Goal: Task Accomplishment & Management: Manage account settings

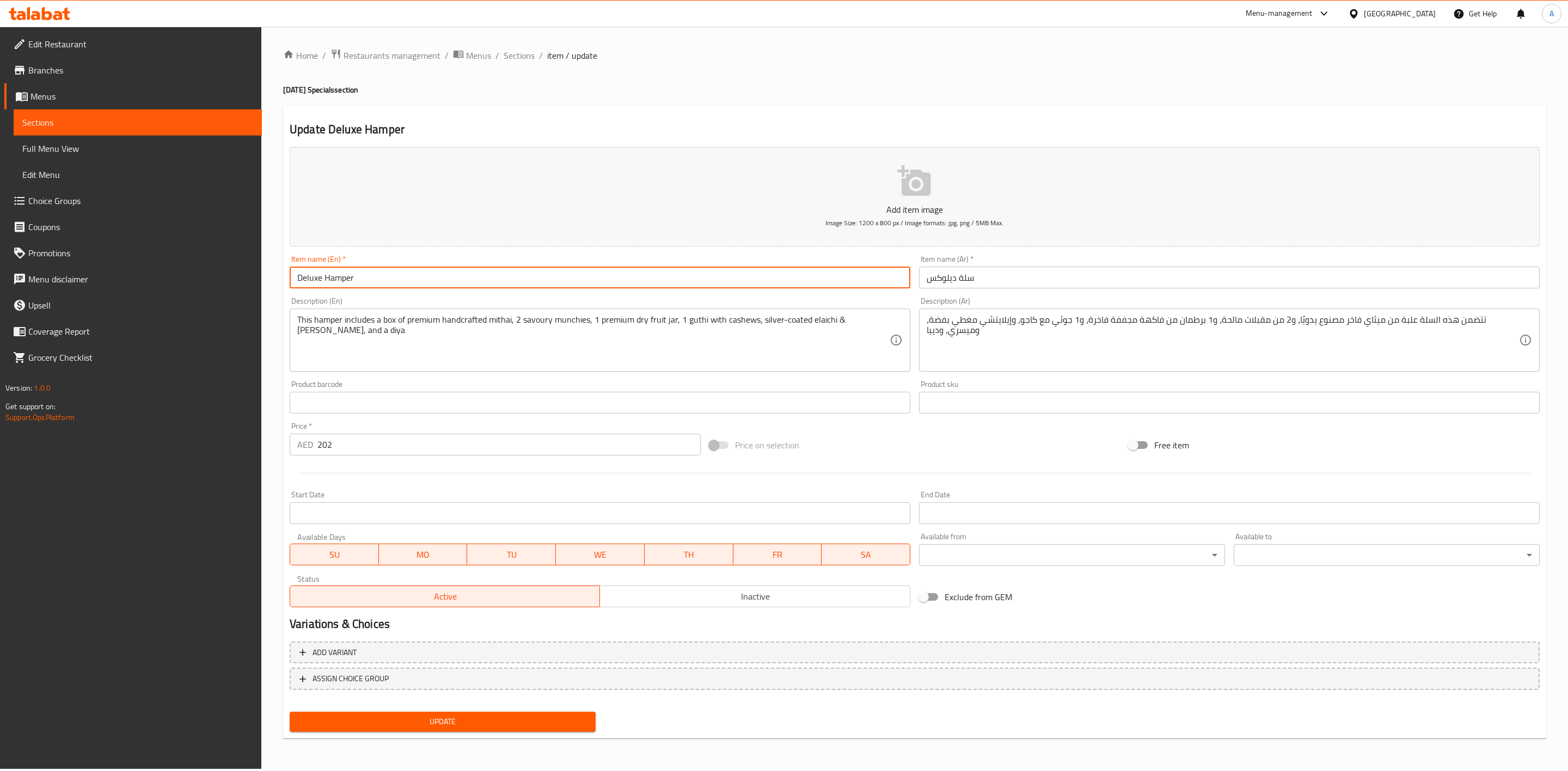
click at [366, 284] on input "Deluxe Hamper" at bounding box center [600, 277] width 621 height 22
click at [392, 294] on div "Description (En) This hamper includes a box of premium handcrafted mithai, 2 sa…" at bounding box center [600, 334] width 629 height 84
click at [391, 283] on input "Deluxe Hamper" at bounding box center [600, 277] width 621 height 22
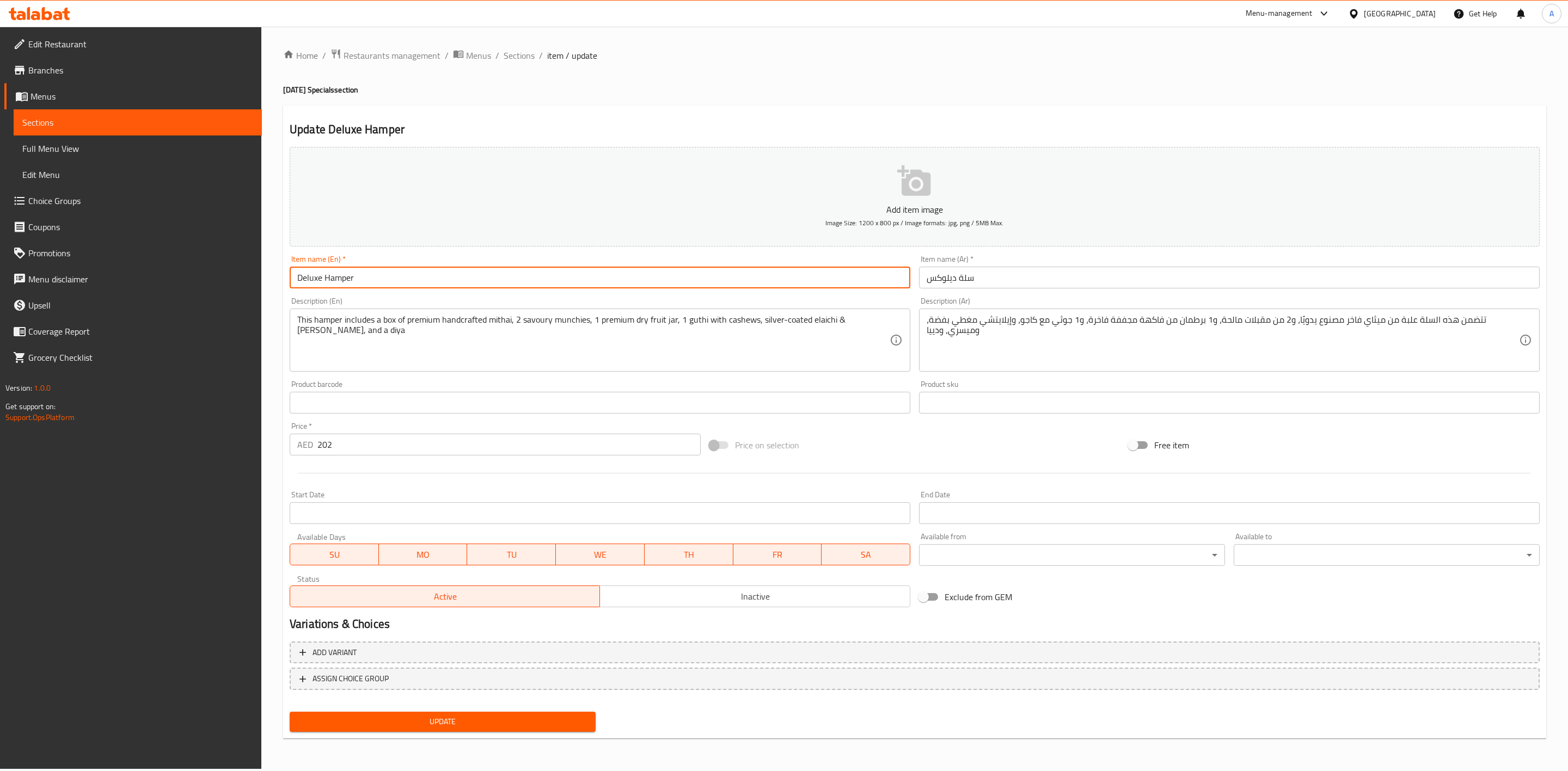
click at [391, 283] on input "Deluxe Hamper" at bounding box center [600, 277] width 621 height 22
click at [516, 54] on span "Sections" at bounding box center [519, 55] width 31 height 13
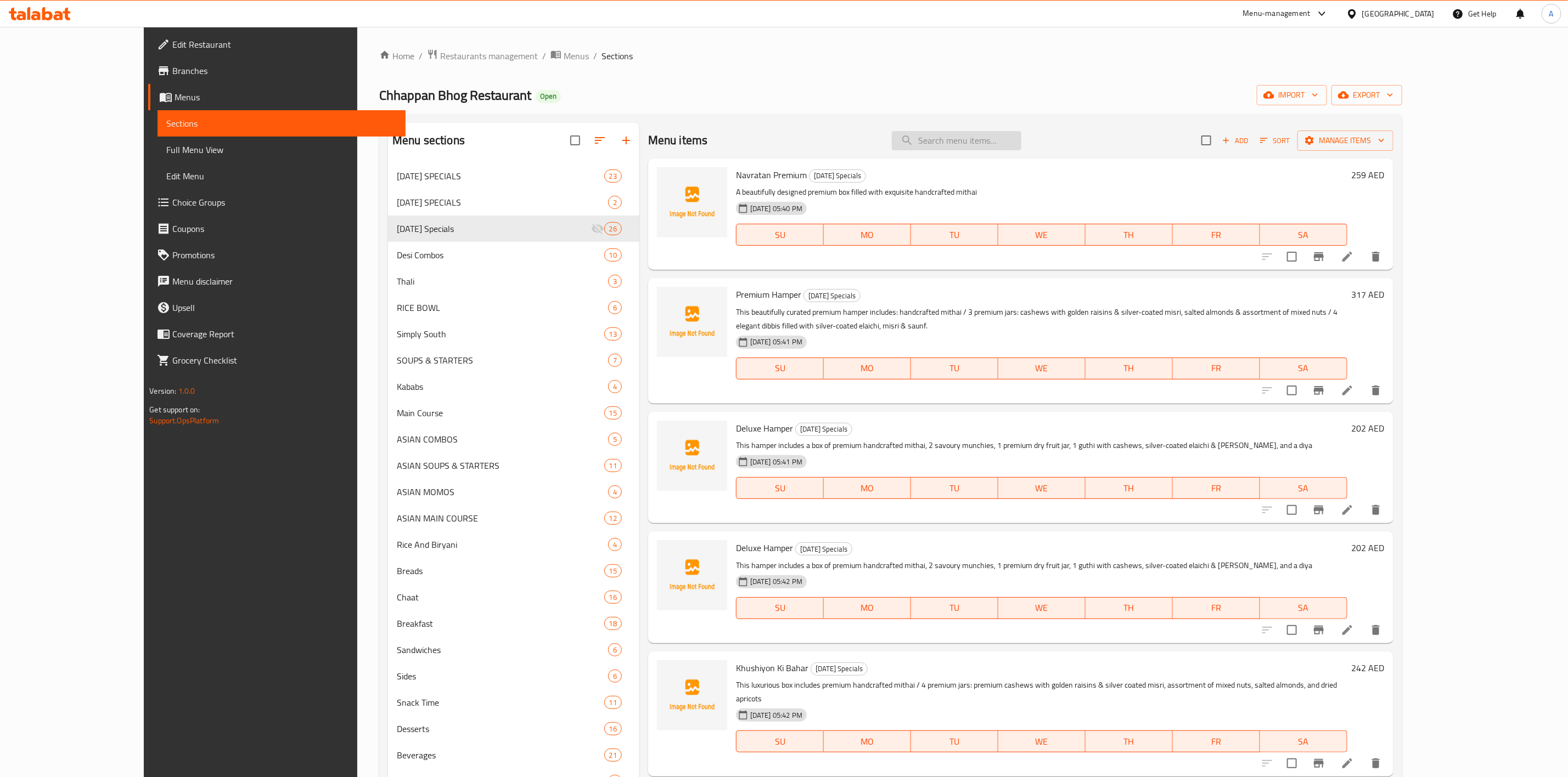
click at [1009, 145] on input "search" at bounding box center [956, 141] width 129 height 19
paste input "Deluxe Hamper"
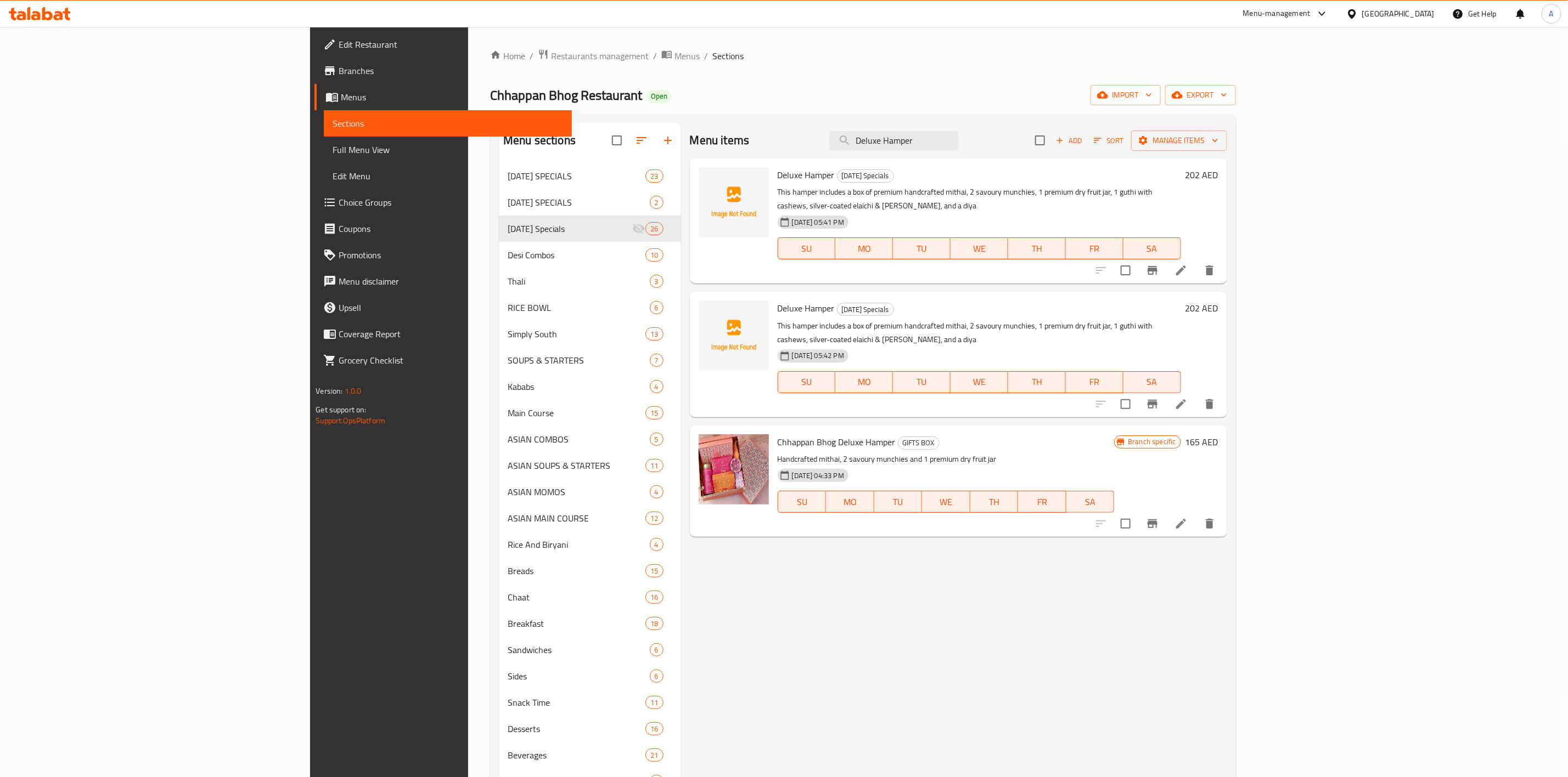
type input "Deluxe Hamper"
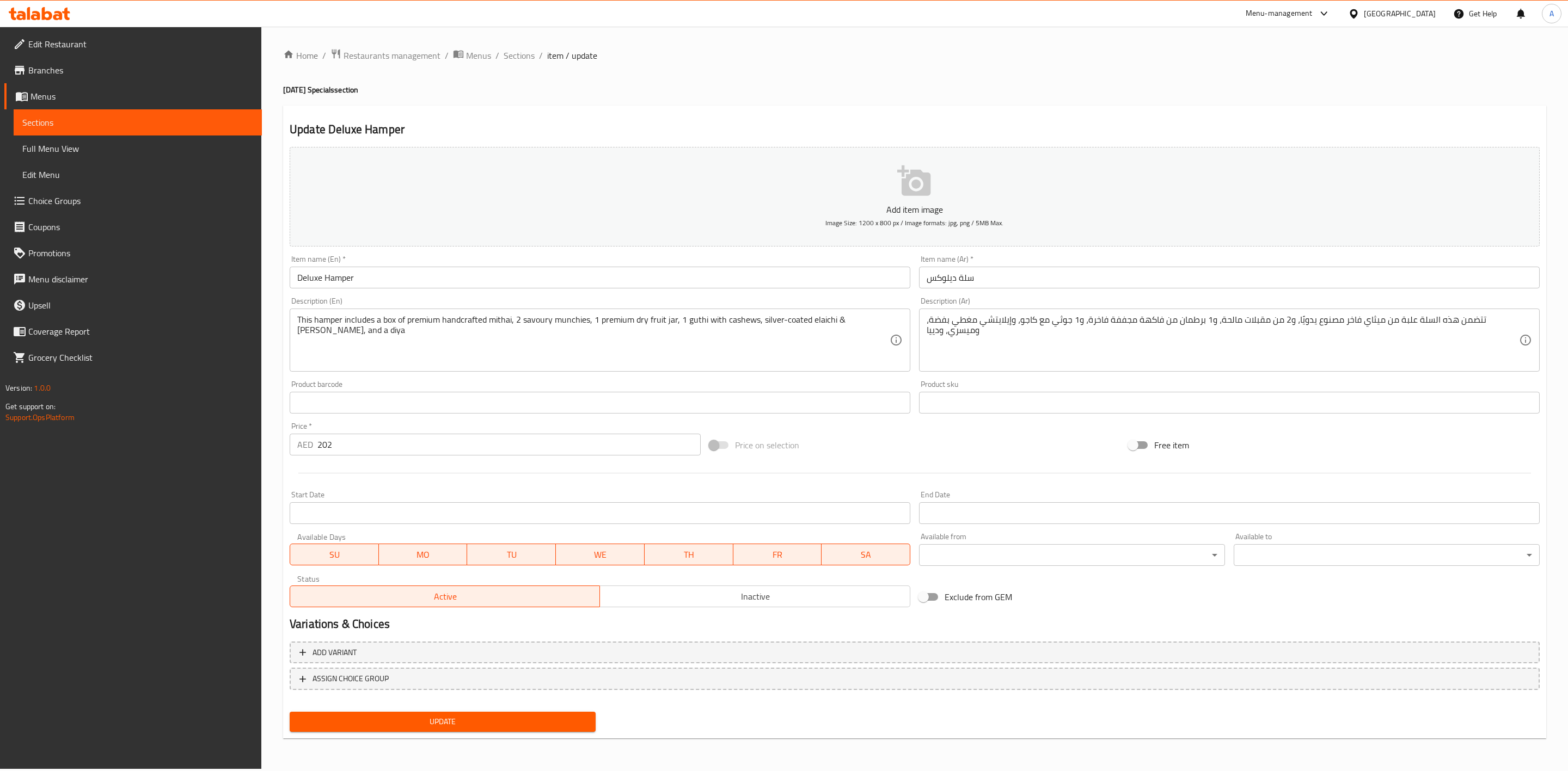
click at [682, 603] on span "Inactive" at bounding box center [755, 597] width 301 height 16
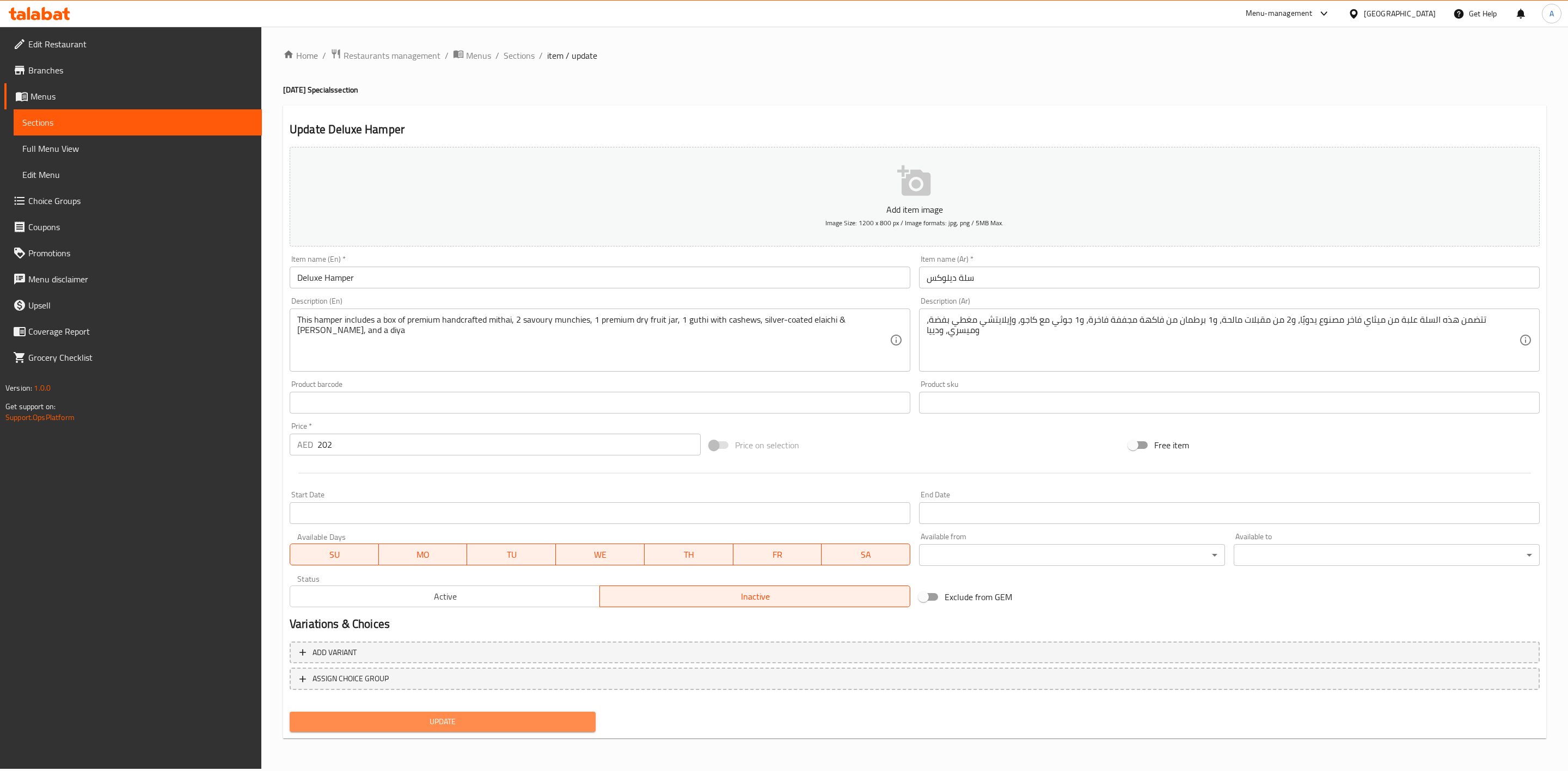
click at [580, 715] on span "Update" at bounding box center [443, 721] width 288 height 14
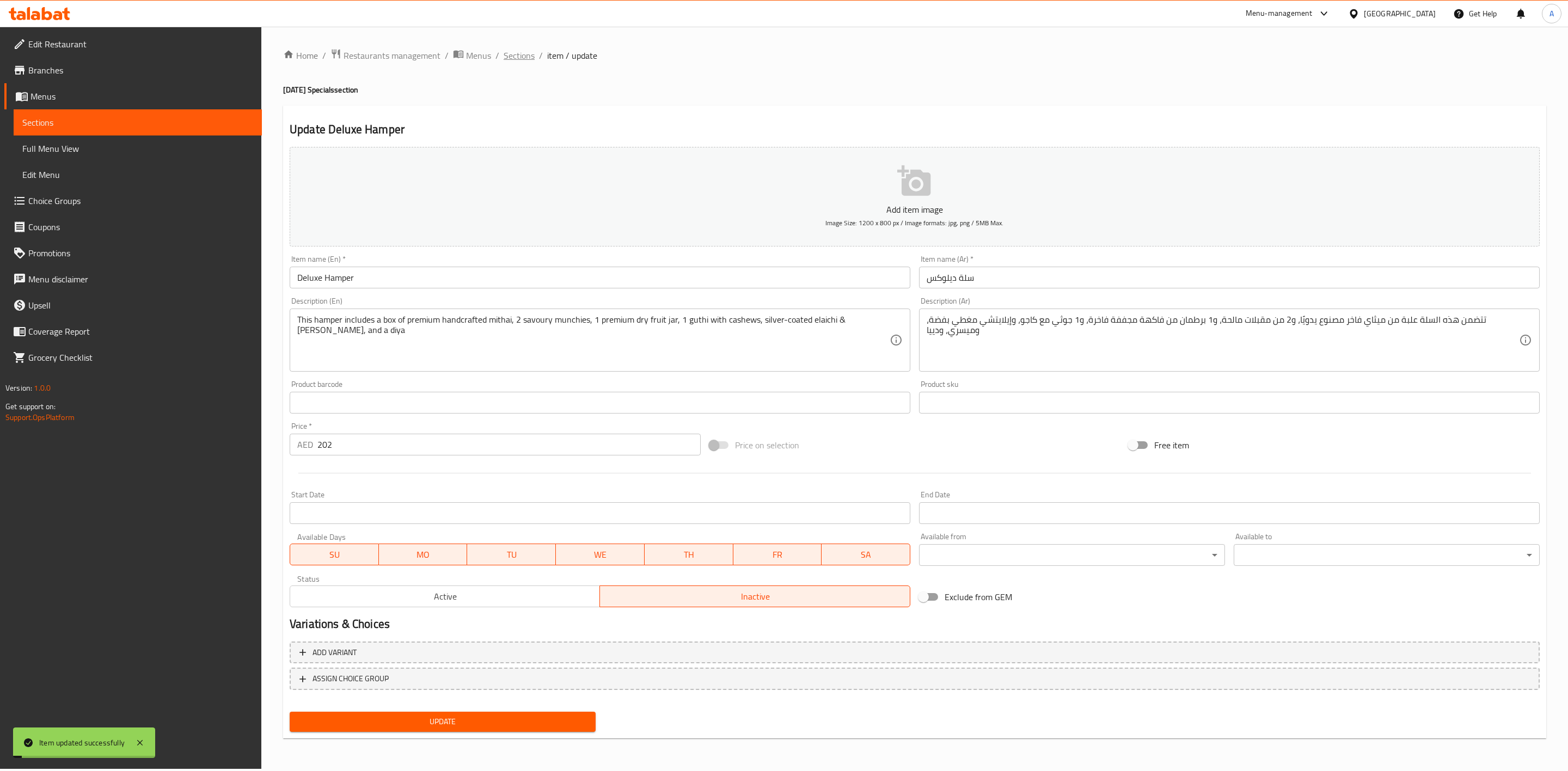
click at [513, 61] on span "Sections" at bounding box center [519, 55] width 31 height 13
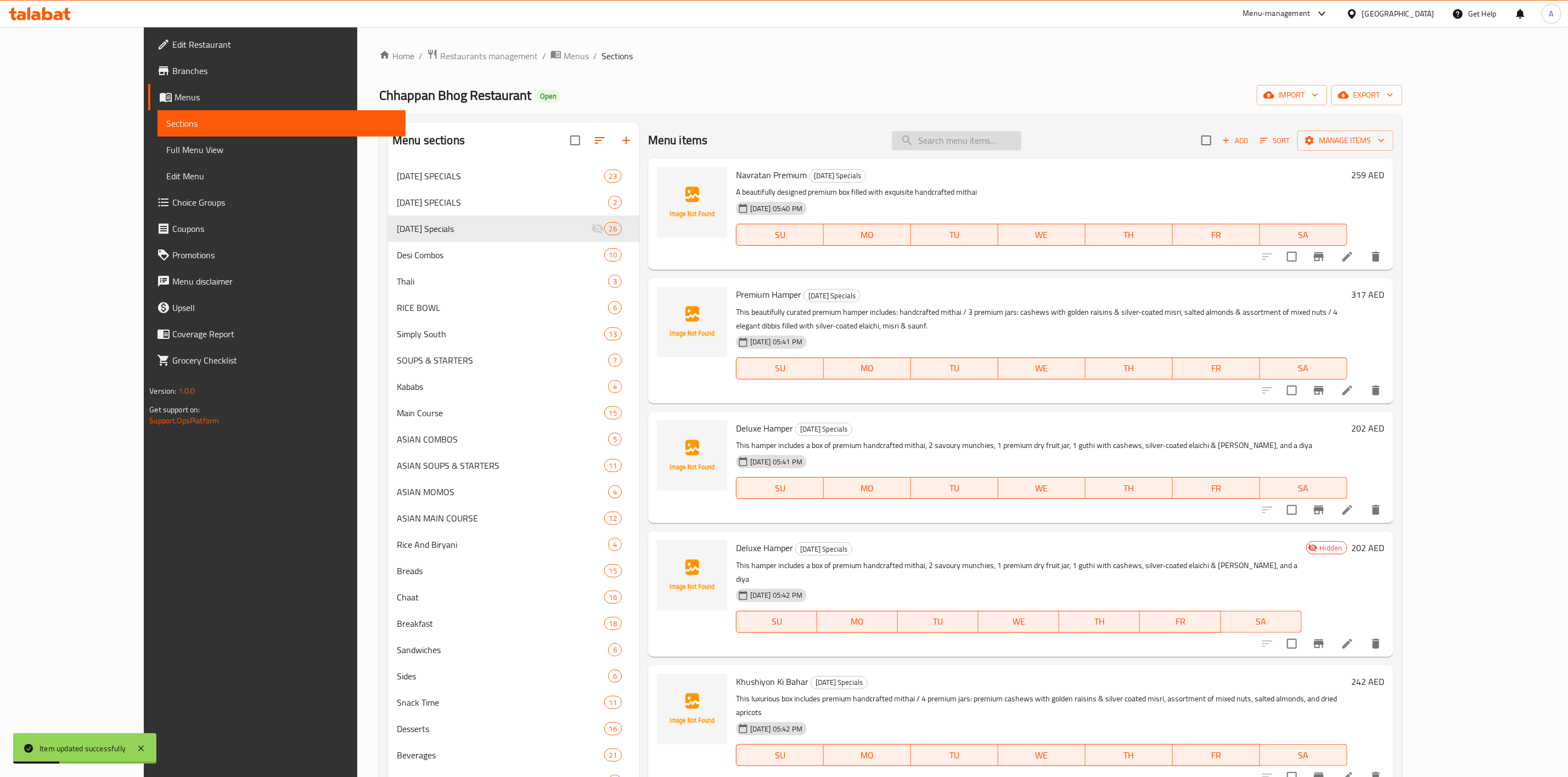
click at [998, 148] on input "search" at bounding box center [956, 141] width 129 height 19
paste input "Deluxe Hamper"
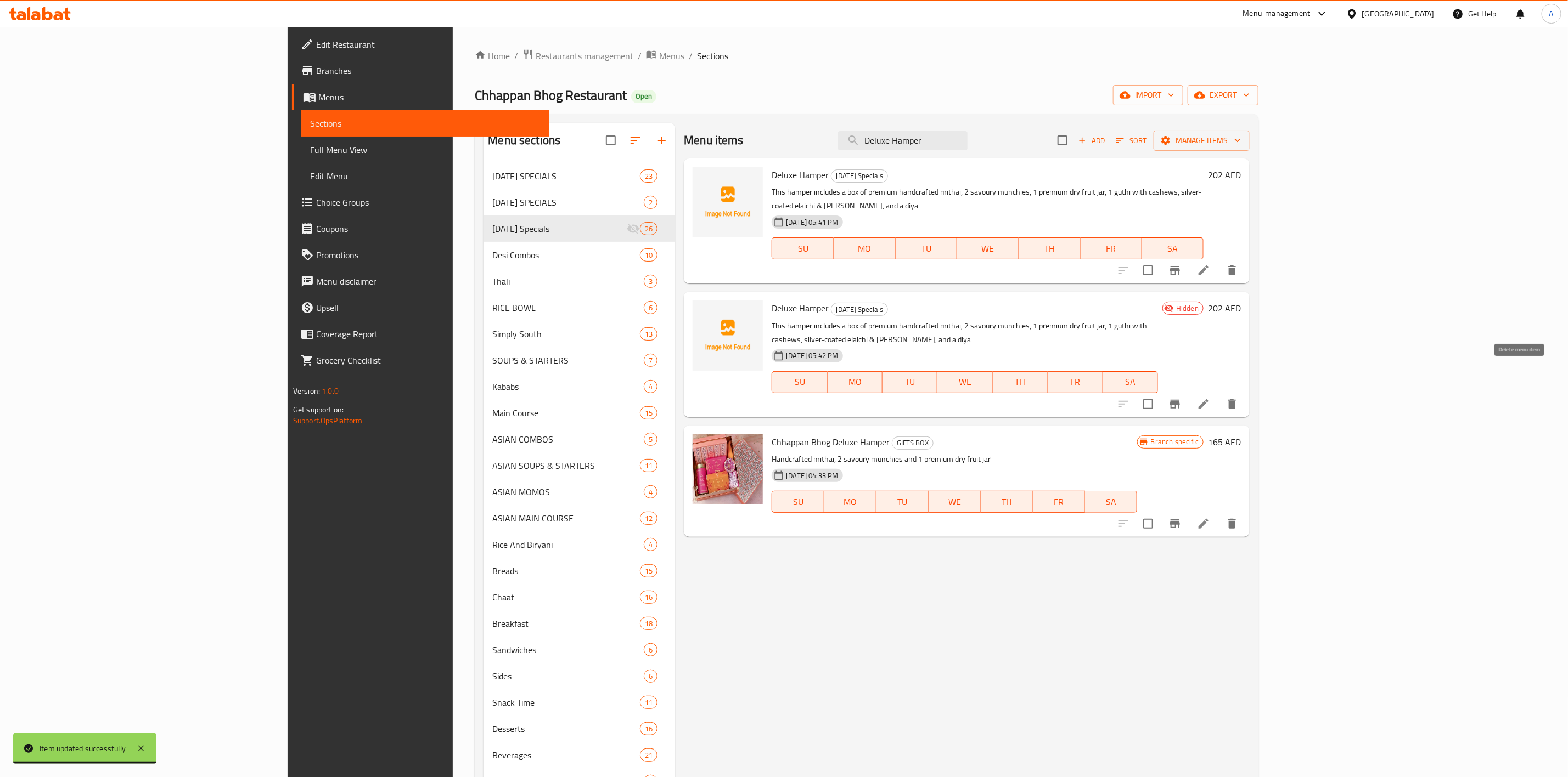
type input "Deluxe Hamper"
click at [1236, 399] on icon "delete" at bounding box center [1232, 404] width 8 height 10
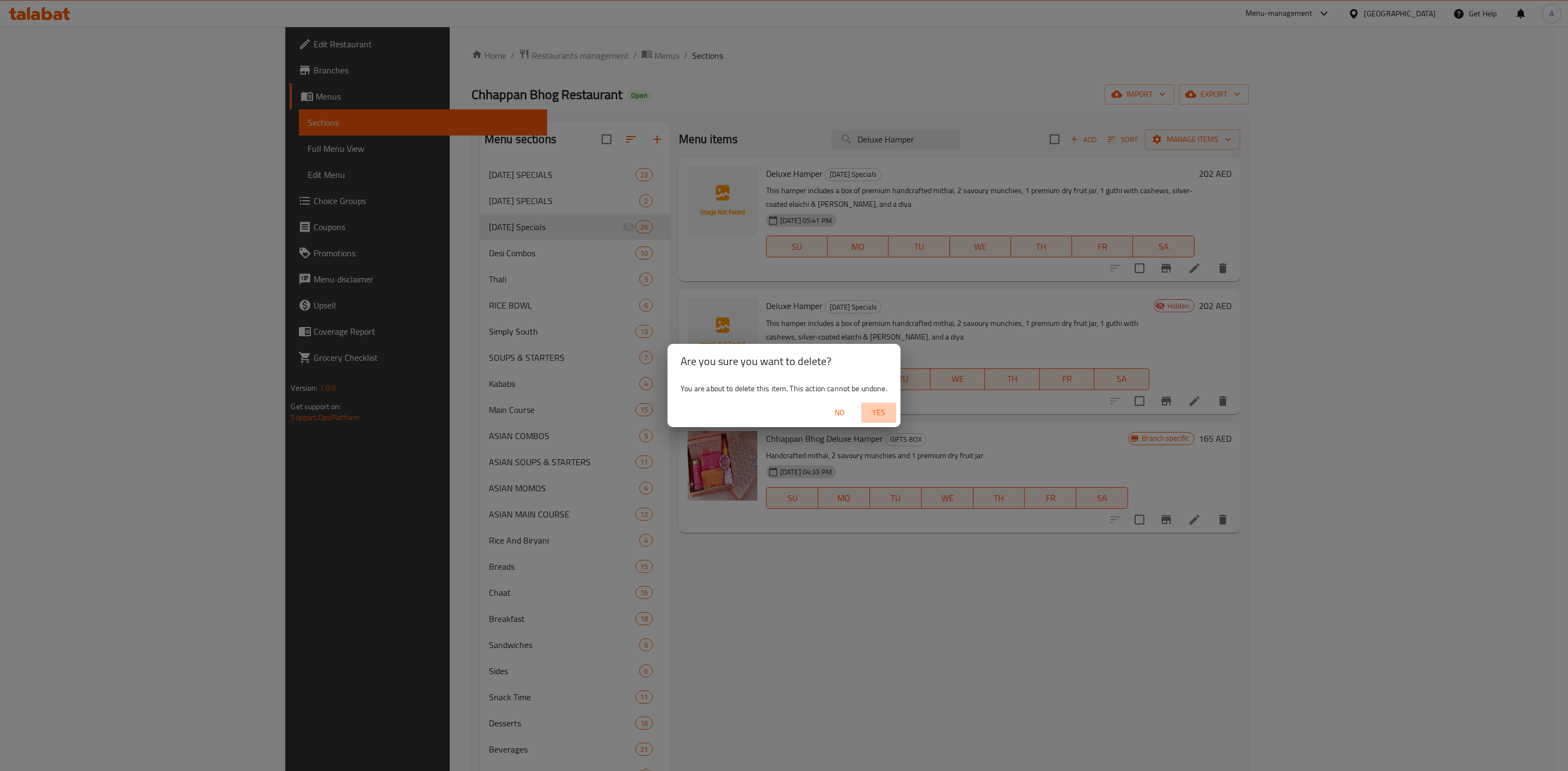
click at [886, 406] on span "Yes" at bounding box center [879, 412] width 26 height 14
